Goal: Use online tool/utility: Utilize a website feature to perform a specific function

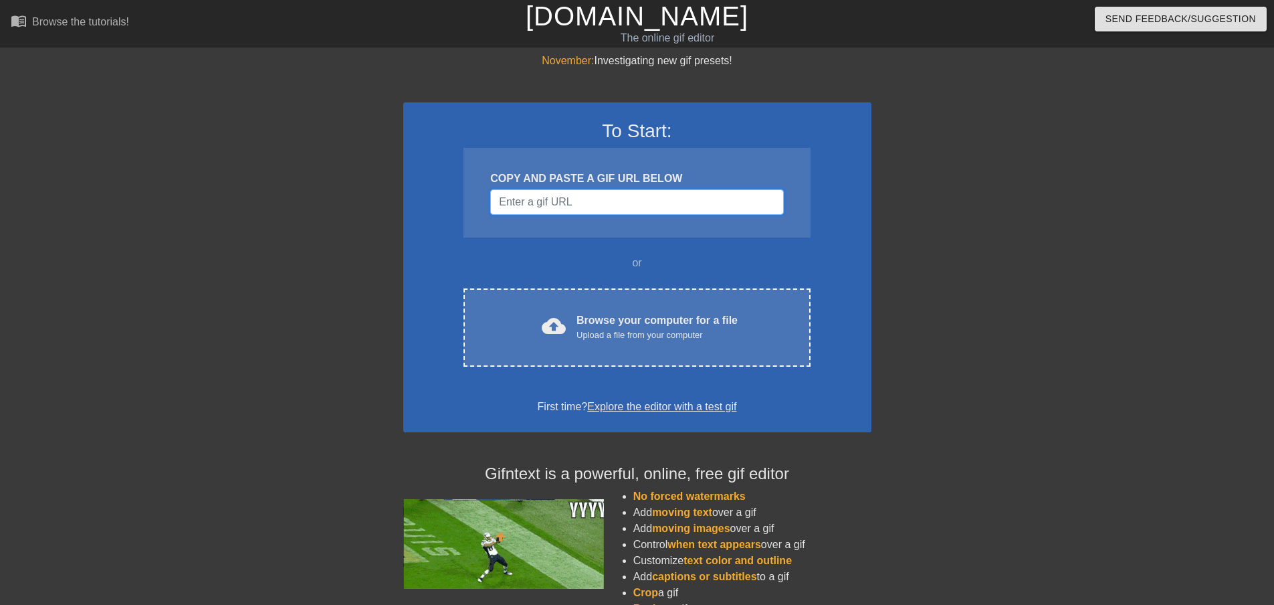
click at [559, 198] on input "Username" at bounding box center [636, 201] width 293 height 25
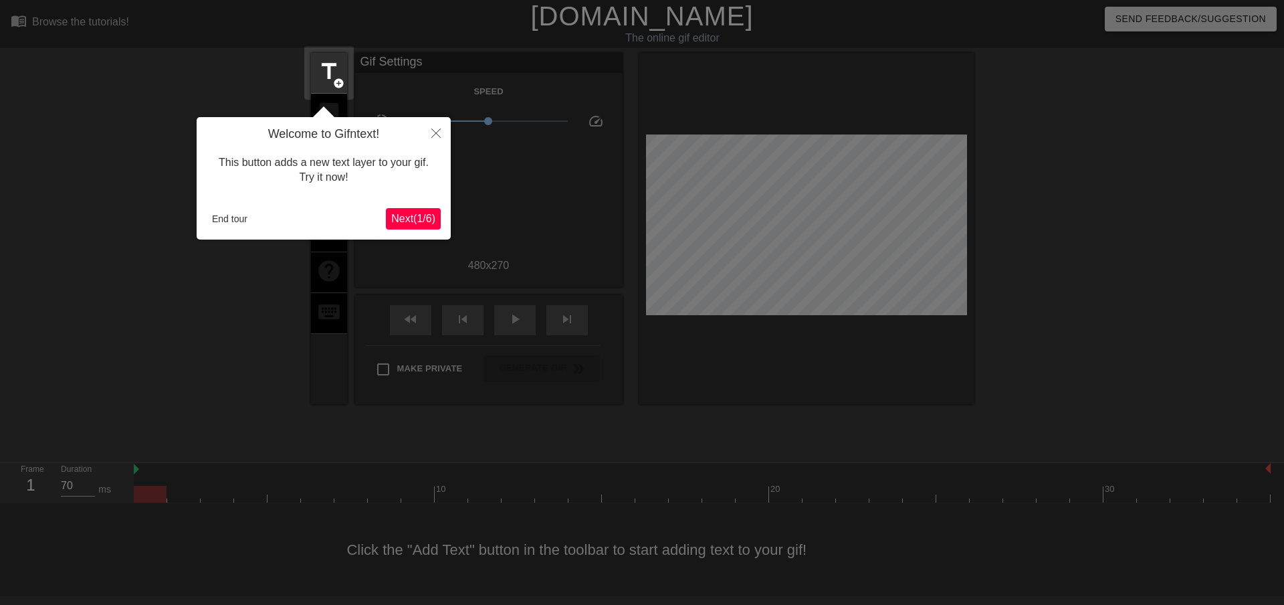
click at [410, 216] on span "Next ( 1 / 6 )" at bounding box center [413, 218] width 44 height 11
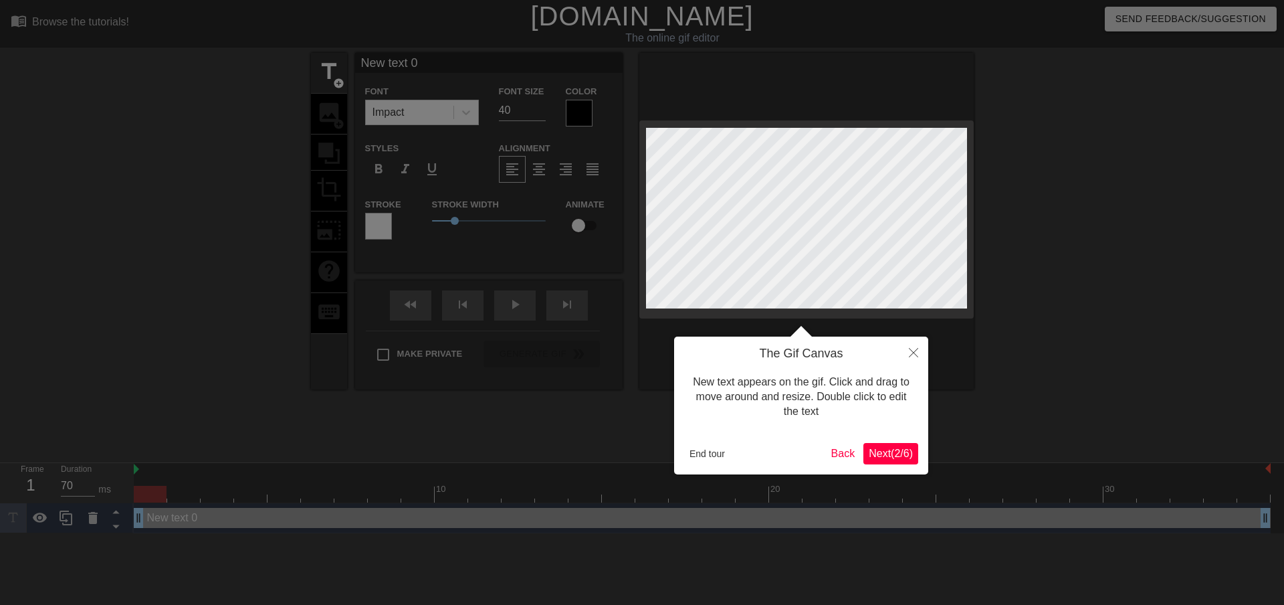
click at [890, 448] on span "Next ( 2 / 6 )" at bounding box center [891, 453] width 44 height 11
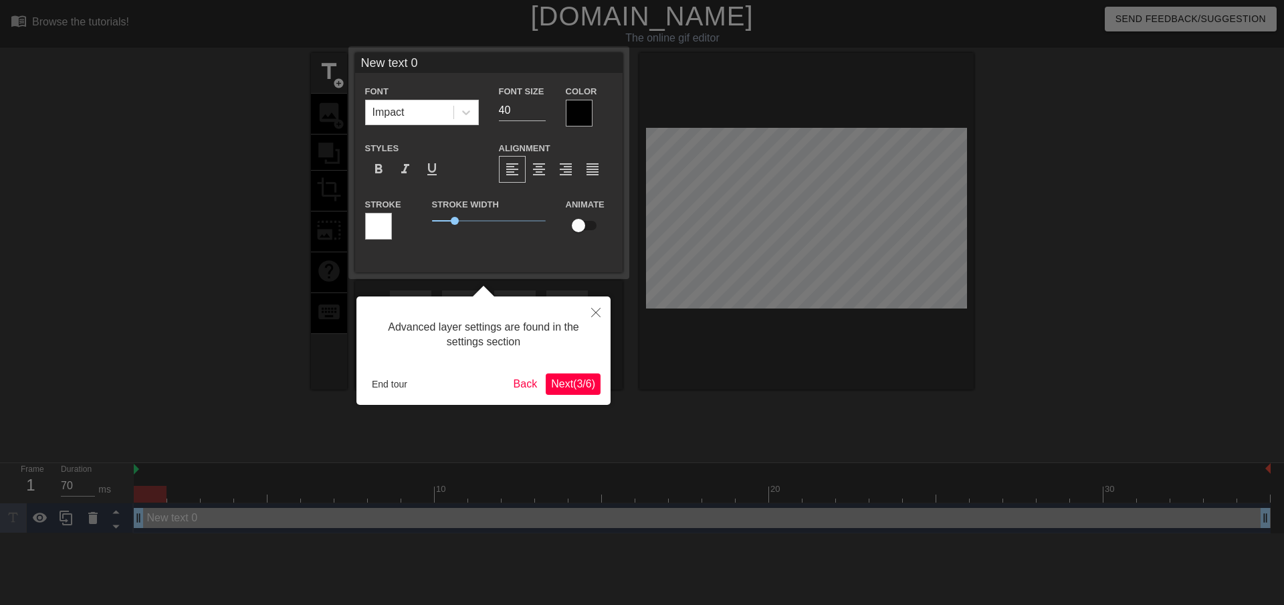
click at [581, 385] on span "Next ( 3 / 6 )" at bounding box center [573, 383] width 44 height 11
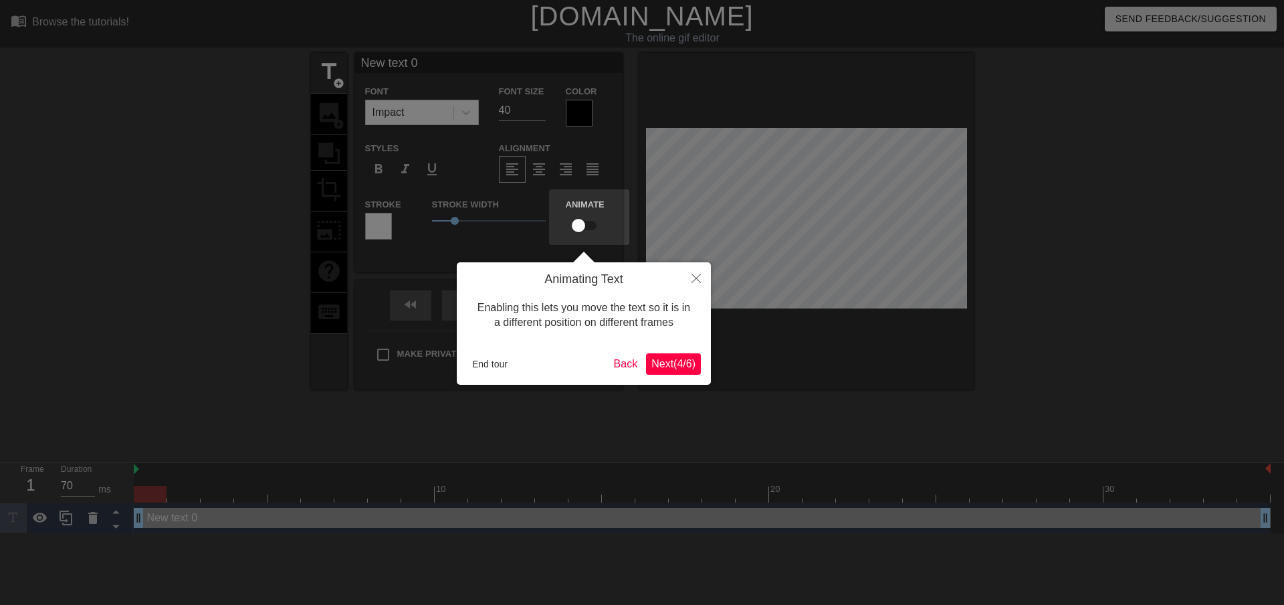
click at [680, 367] on span "Next ( 4 / 6 )" at bounding box center [674, 363] width 44 height 11
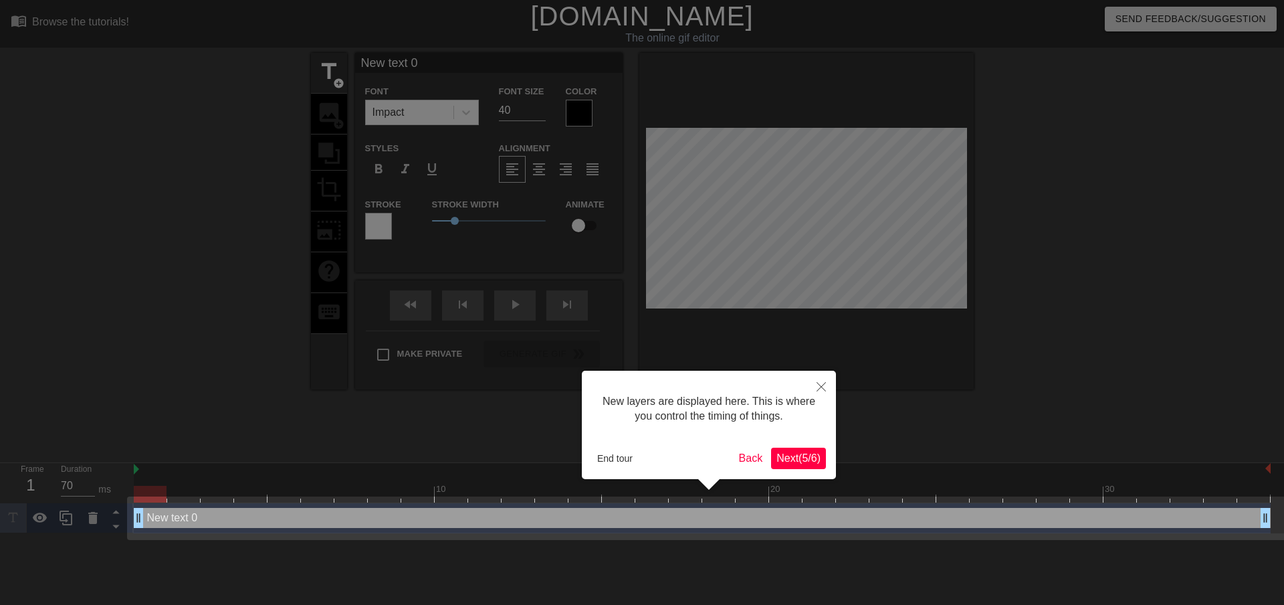
click at [789, 457] on span "Next ( 5 / 6 )" at bounding box center [799, 457] width 44 height 11
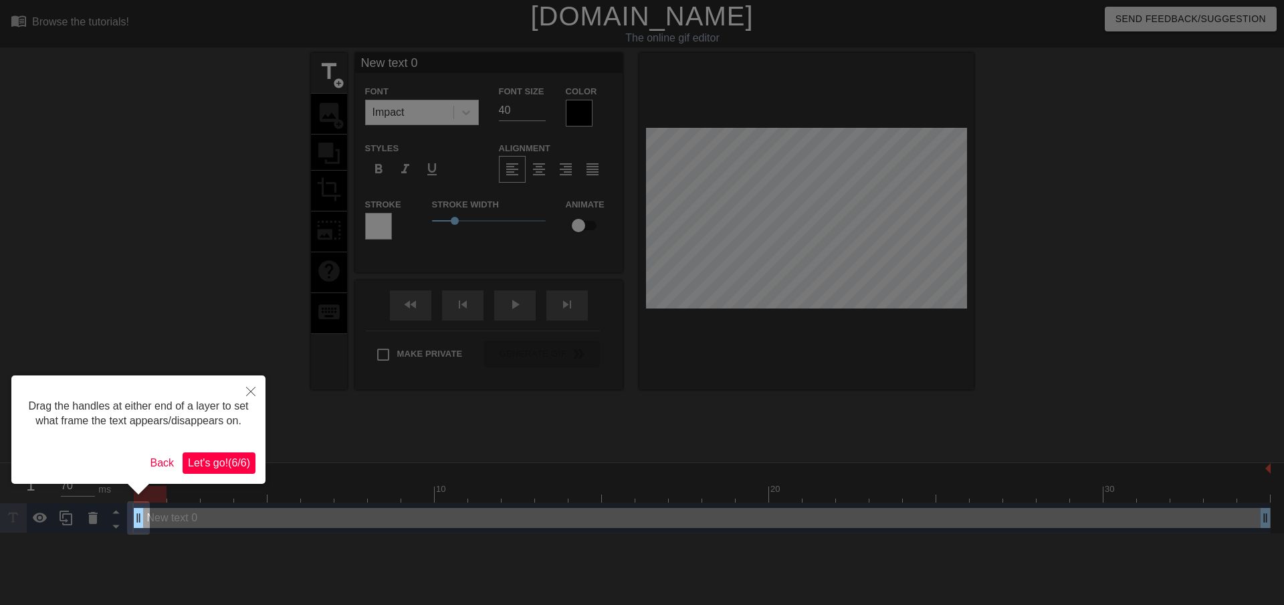
click at [223, 461] on span "Let's go! ( 6 / 6 )" at bounding box center [219, 462] width 62 height 11
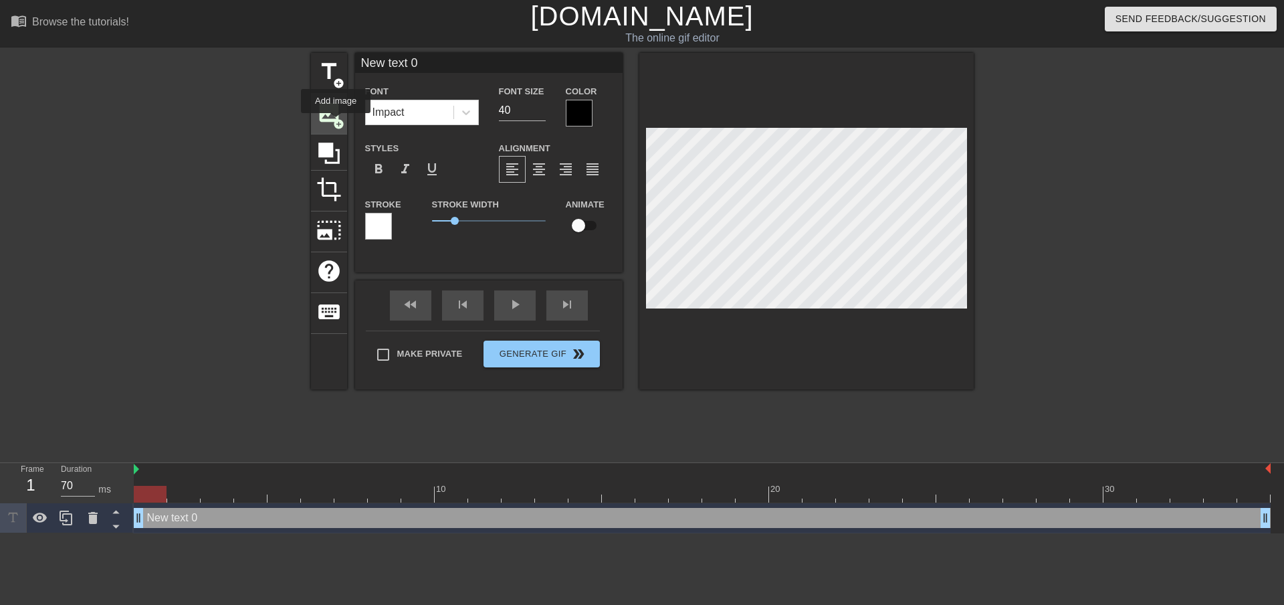
click at [336, 122] on span "add_circle" at bounding box center [338, 123] width 11 height 11
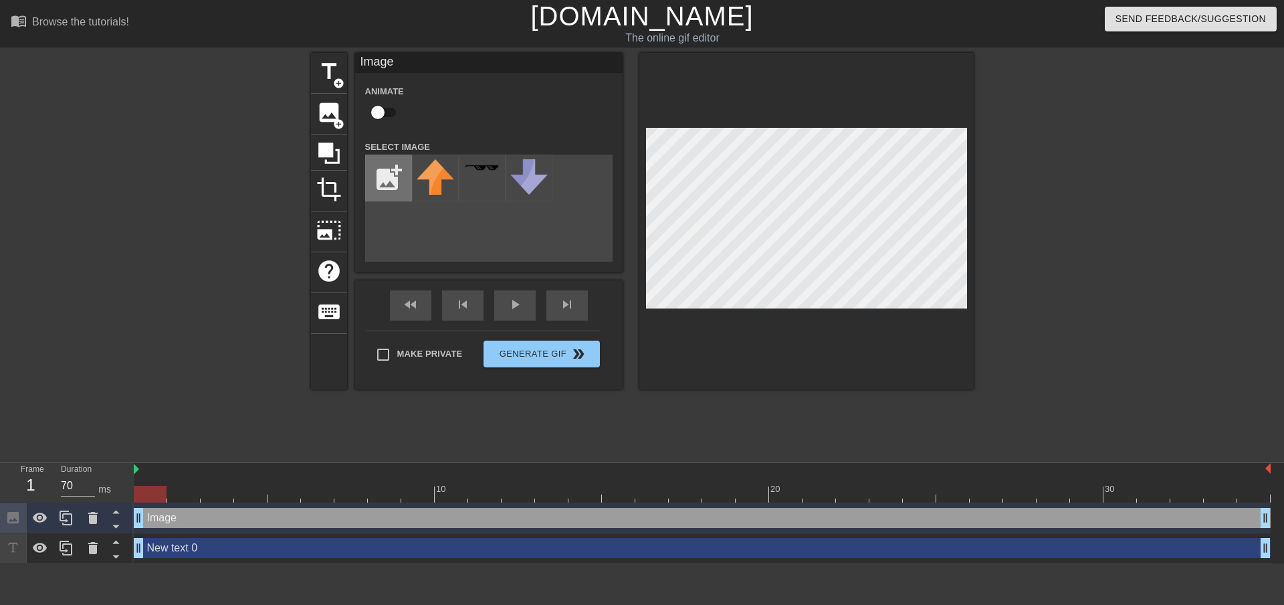
click at [387, 196] on input "file" at bounding box center [388, 177] width 45 height 45
type input "C:\fakepath\Check This Out!.jpg"
click at [428, 177] on img at bounding box center [435, 173] width 37 height 28
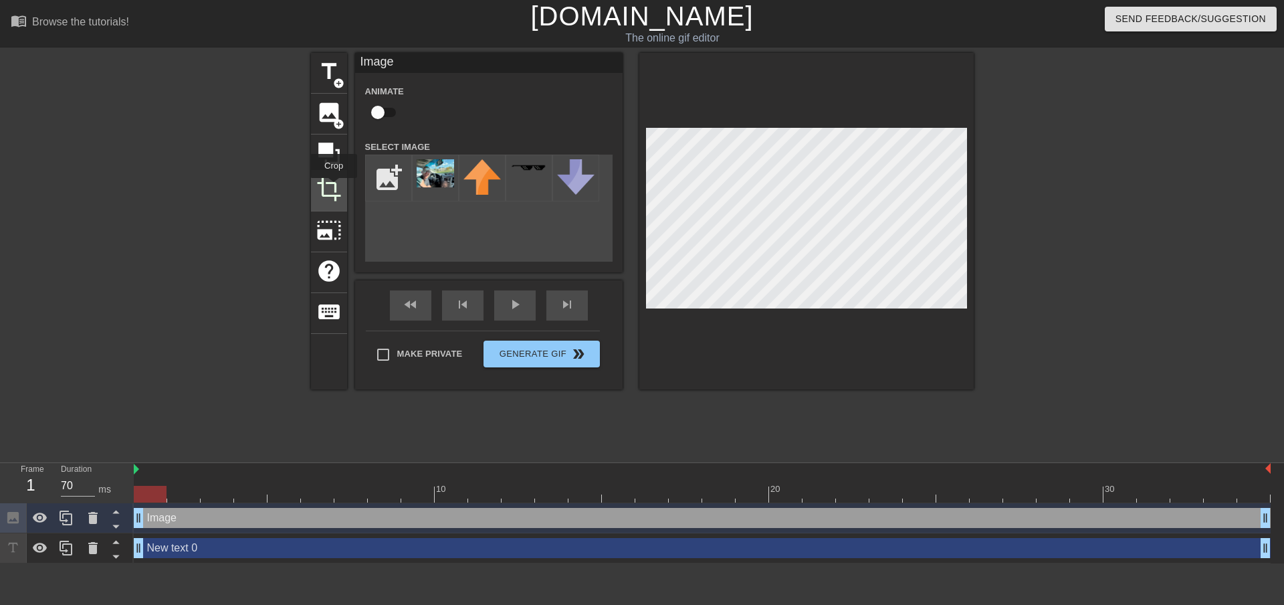
click at [334, 187] on span "crop" at bounding box center [328, 189] width 25 height 25
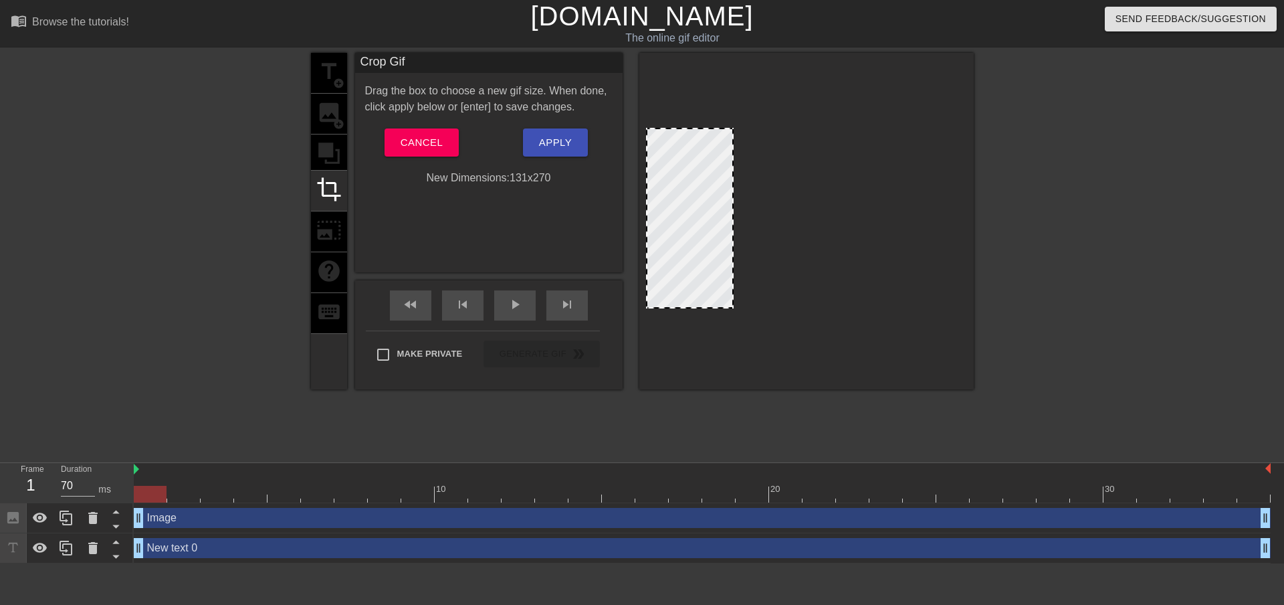
drag, startPoint x: 963, startPoint y: 307, endPoint x: 729, endPoint y: 308, distance: 233.5
click at [729, 308] on div at bounding box center [807, 221] width 334 height 336
drag, startPoint x: 646, startPoint y: 223, endPoint x: 628, endPoint y: 223, distance: 18.7
click at [628, 223] on div "title add_circle image add_circle crop photo_size_select_large help keyboard Cr…" at bounding box center [642, 221] width 663 height 336
click at [414, 145] on span "Cancel" at bounding box center [422, 142] width 42 height 17
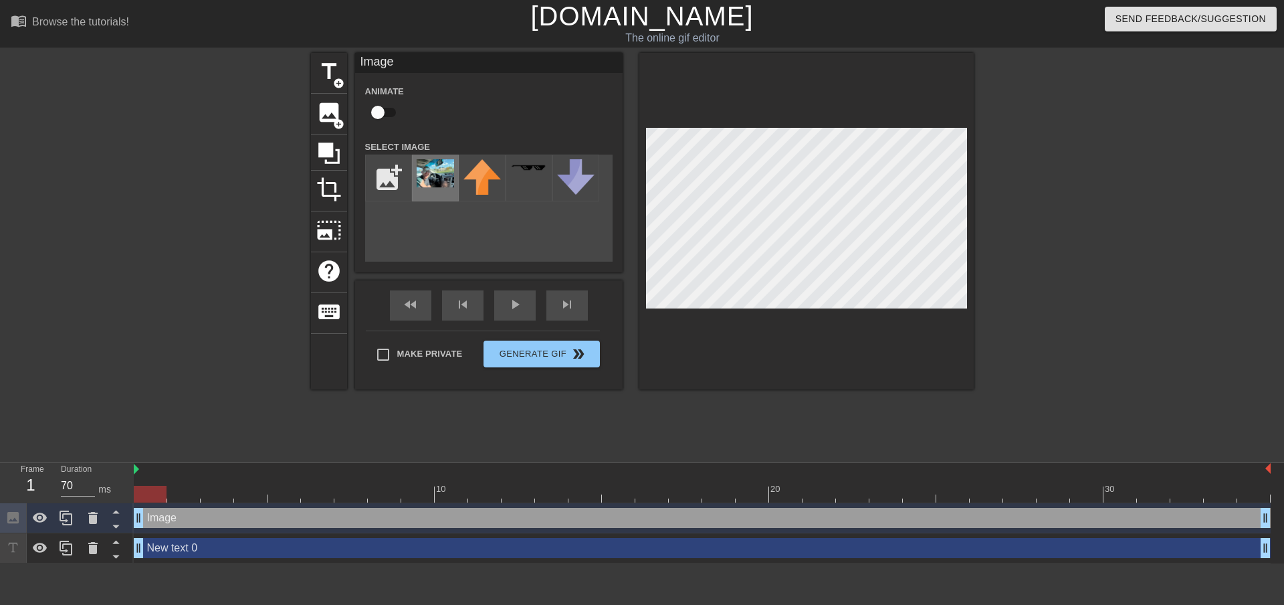
click at [429, 171] on img at bounding box center [435, 173] width 37 height 28
click at [431, 162] on img at bounding box center [435, 173] width 37 height 28
click at [326, 225] on span "photo_size_select_large" at bounding box center [328, 229] width 25 height 25
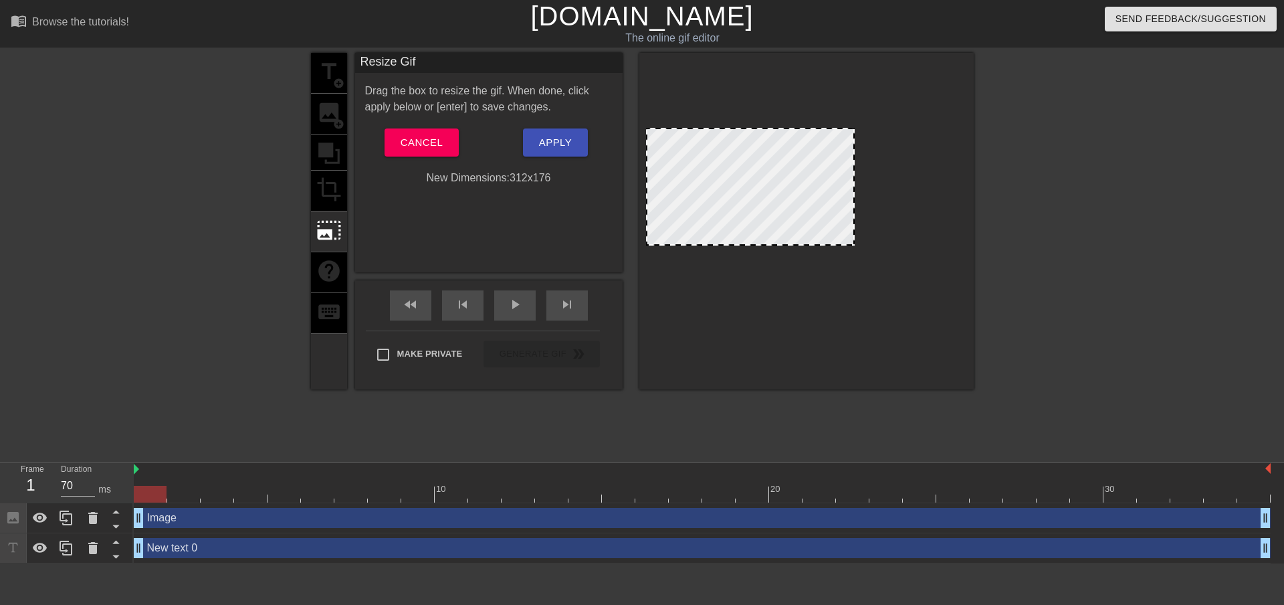
drag, startPoint x: 964, startPoint y: 211, endPoint x: 852, endPoint y: 316, distance: 154.3
click at [852, 316] on div at bounding box center [807, 221] width 334 height 336
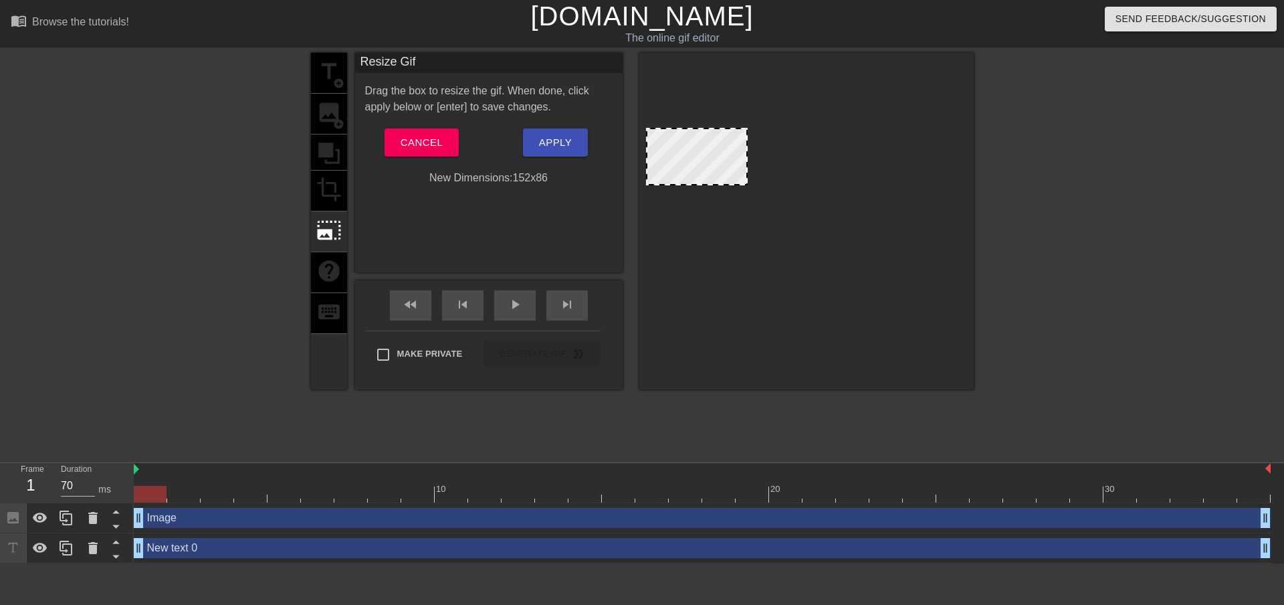
drag, startPoint x: 855, startPoint y: 168, endPoint x: 748, endPoint y: 173, distance: 107.2
click at [748, 173] on div at bounding box center [746, 156] width 7 height 55
click at [540, 147] on span "Apply" at bounding box center [555, 142] width 33 height 17
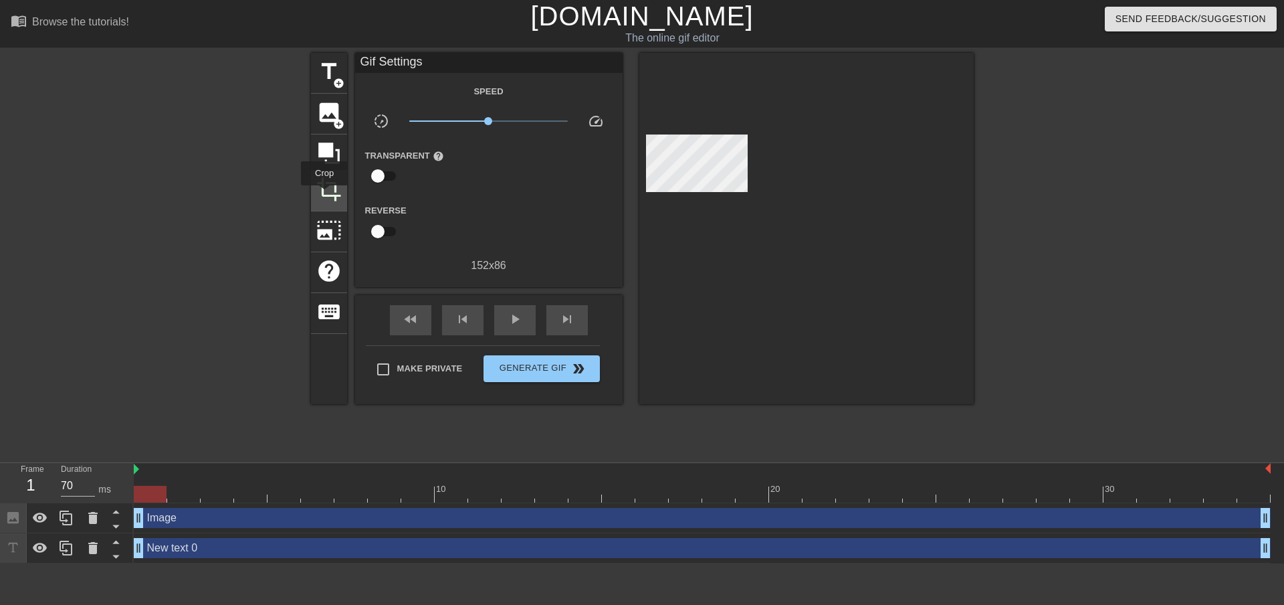
click at [324, 195] on span "crop" at bounding box center [328, 189] width 25 height 25
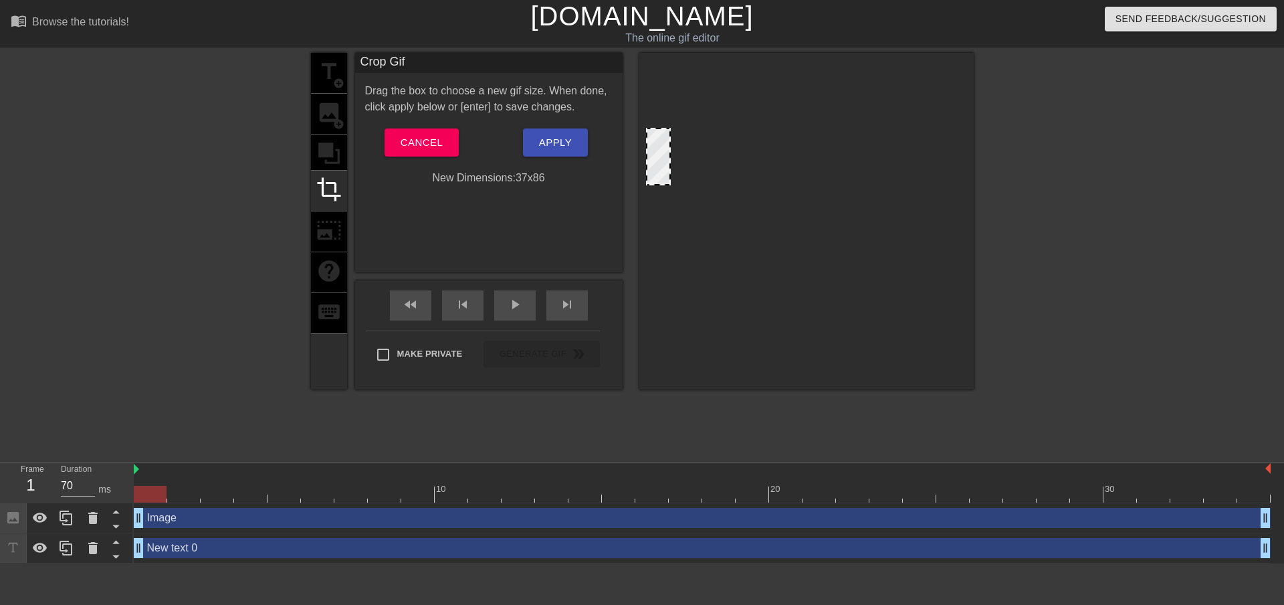
drag, startPoint x: 748, startPoint y: 157, endPoint x: 671, endPoint y: 165, distance: 77.4
click at [671, 165] on div at bounding box center [669, 156] width 7 height 55
click at [542, 136] on span "Apply" at bounding box center [555, 142] width 33 height 17
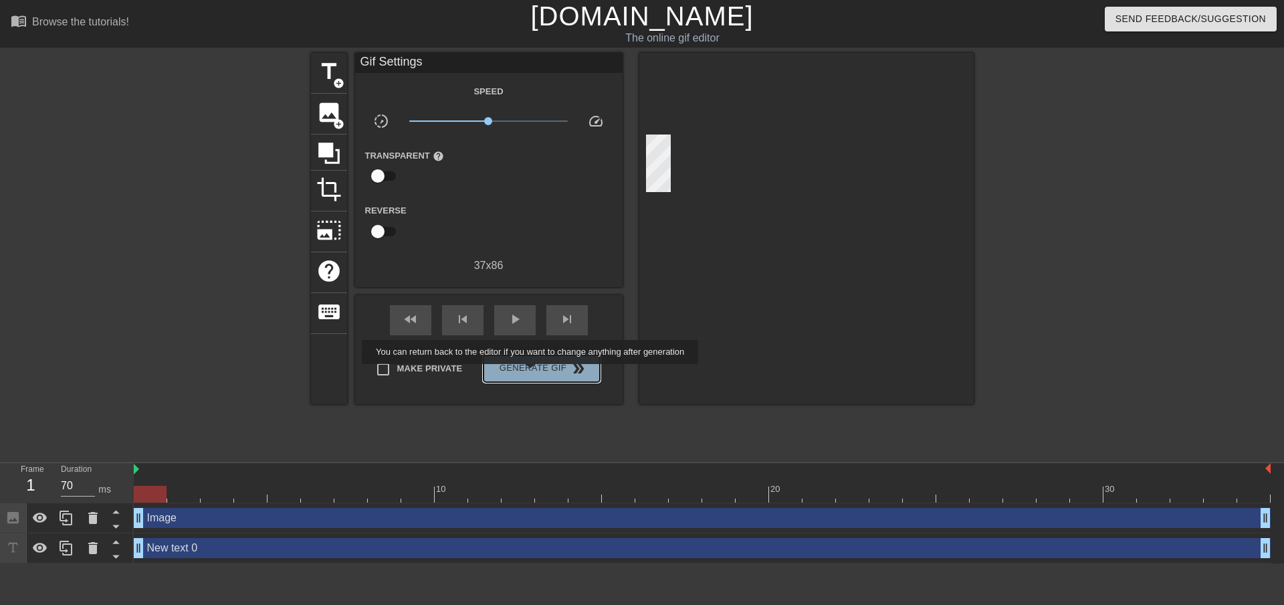
click at [532, 373] on span "Generate Gif double_arrow" at bounding box center [541, 369] width 105 height 16
click at [532, 373] on div "title add_circle image add_circle crop photo_size_select_large help keyboard Gi…" at bounding box center [642, 253] width 663 height 401
